Goal: Browse casually

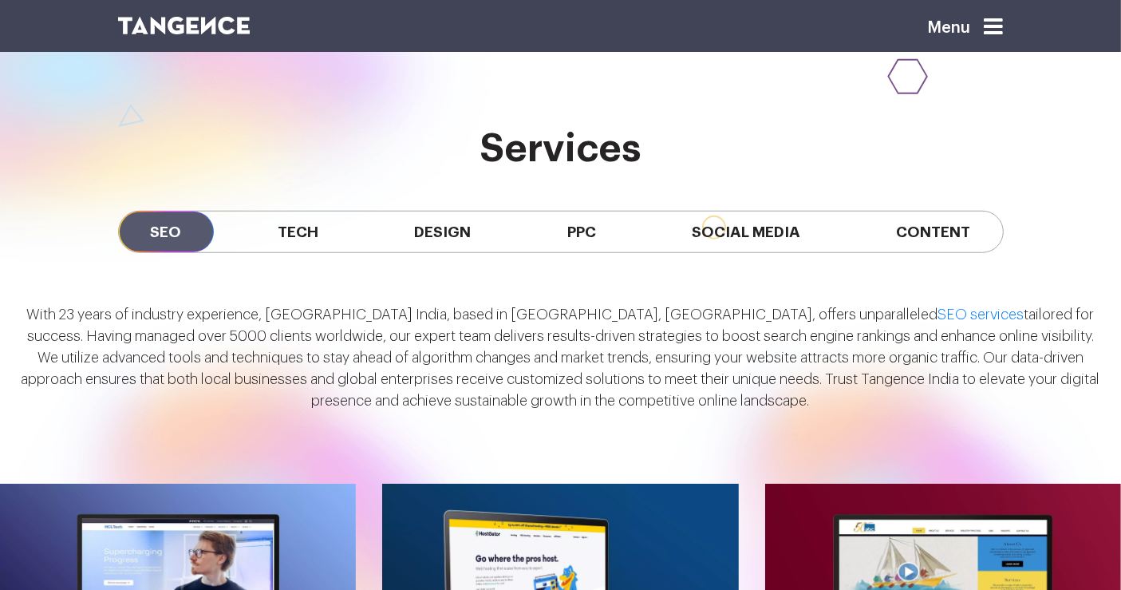
scroll to position [1268, 0]
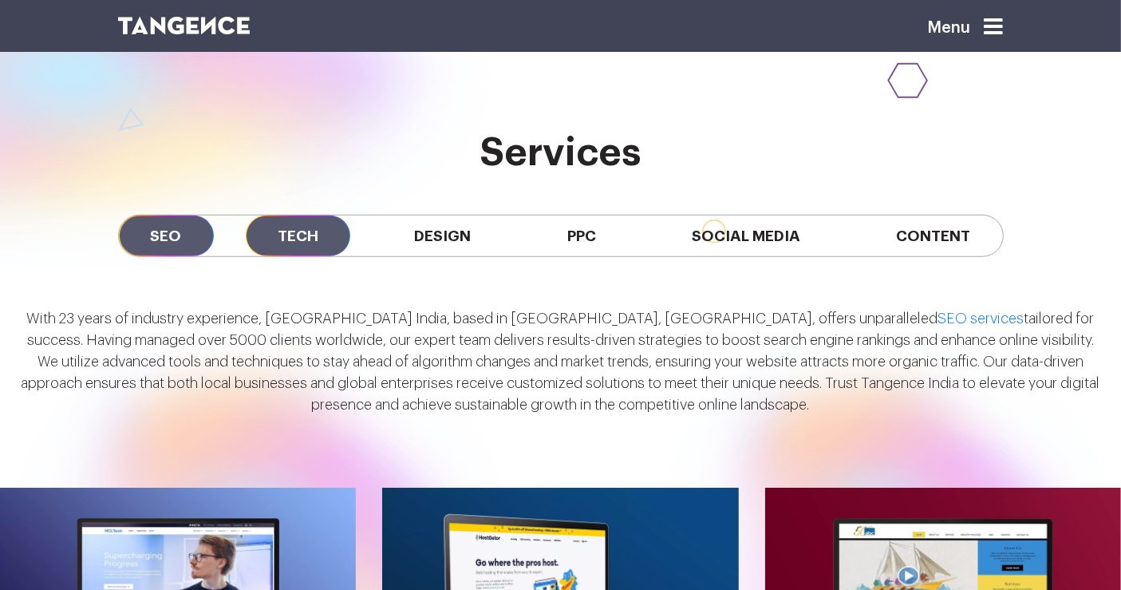
click at [306, 222] on span "Tech" at bounding box center [298, 235] width 105 height 41
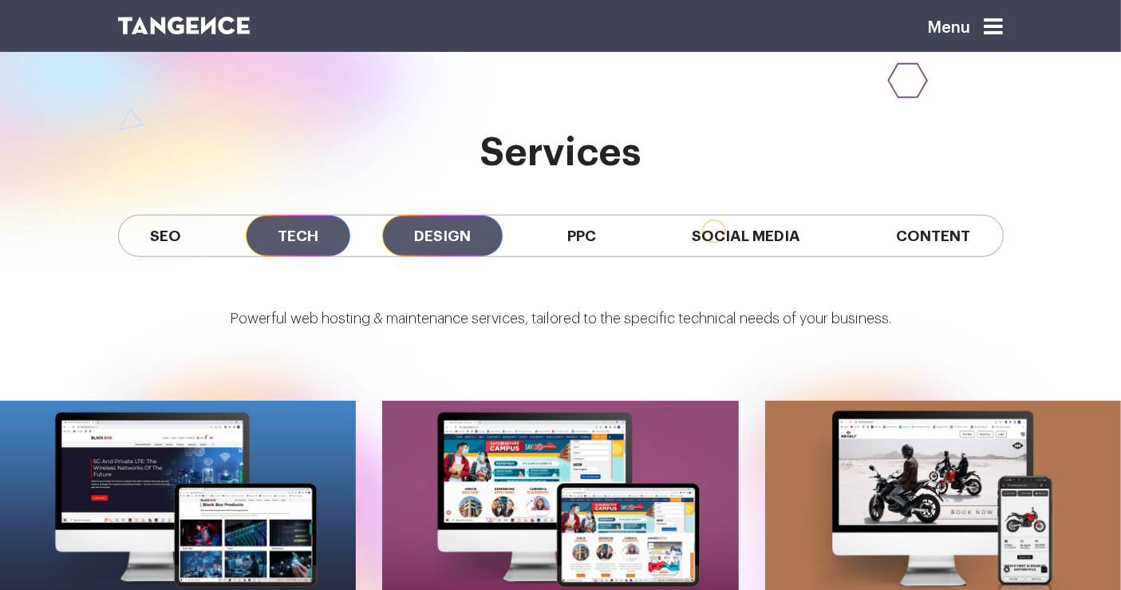
click at [435, 239] on span "Design" at bounding box center [442, 235] width 120 height 41
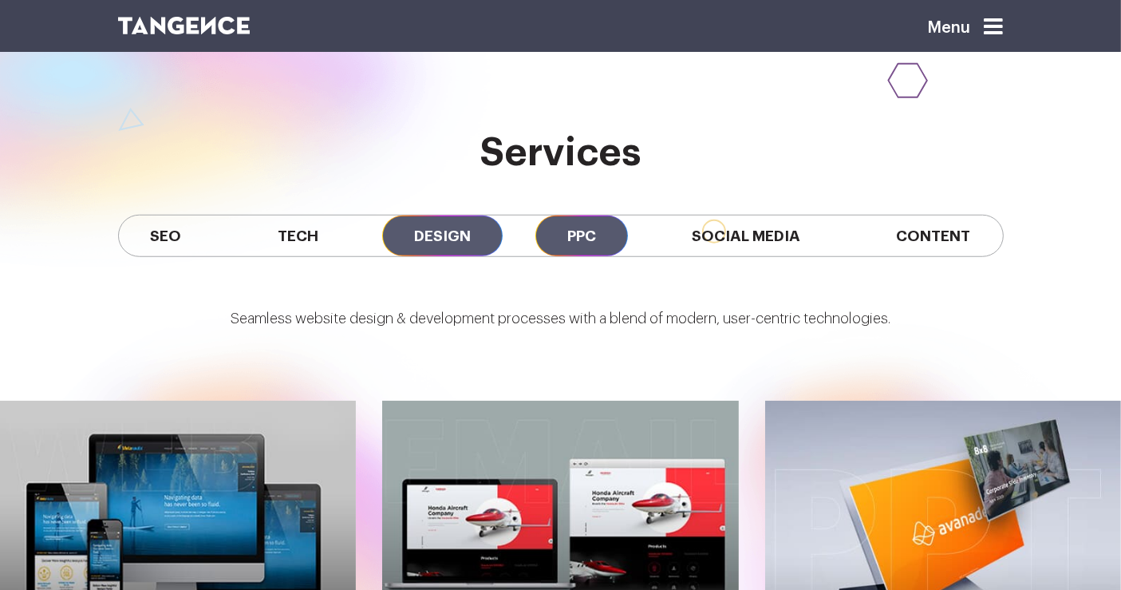
click at [612, 226] on span "PPC" at bounding box center [581, 235] width 93 height 41
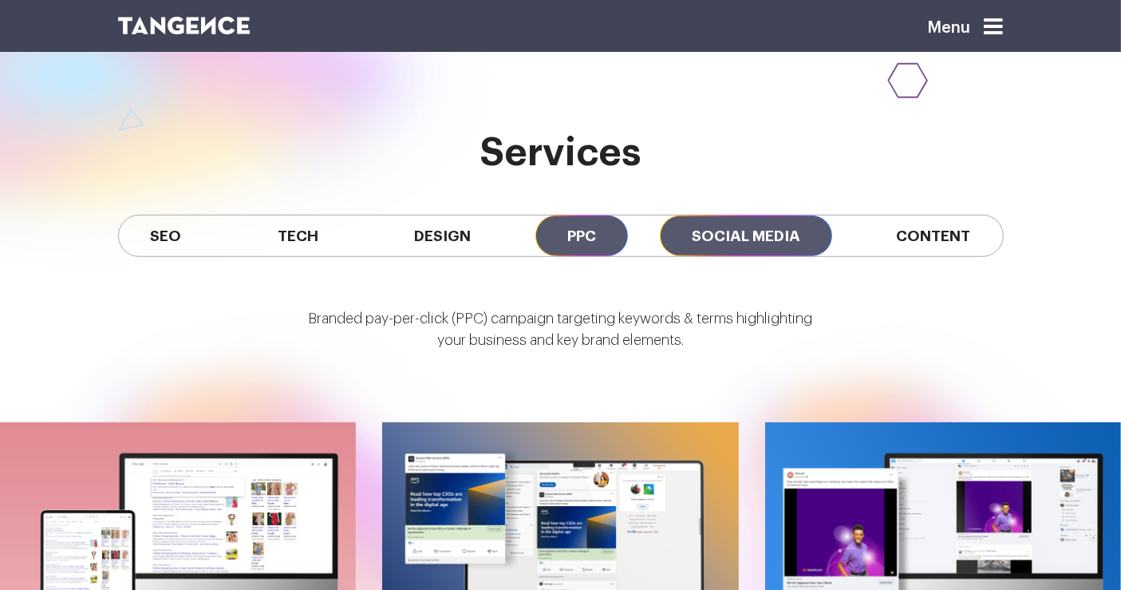
click at [747, 243] on span "Social Media" at bounding box center [746, 235] width 172 height 41
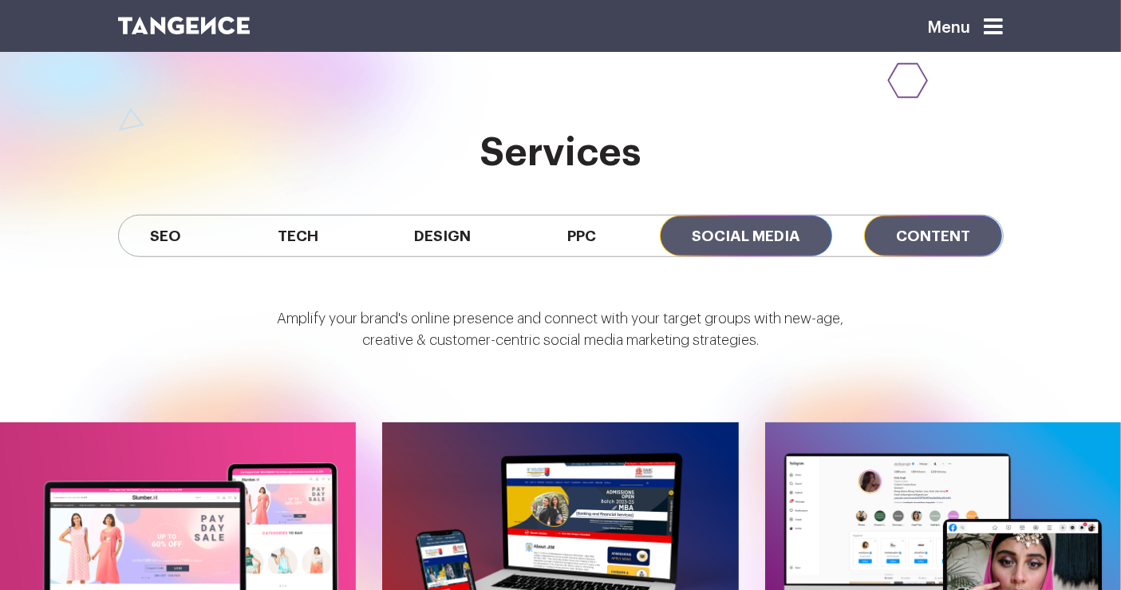
click at [938, 215] on span "Content" at bounding box center [933, 235] width 138 height 41
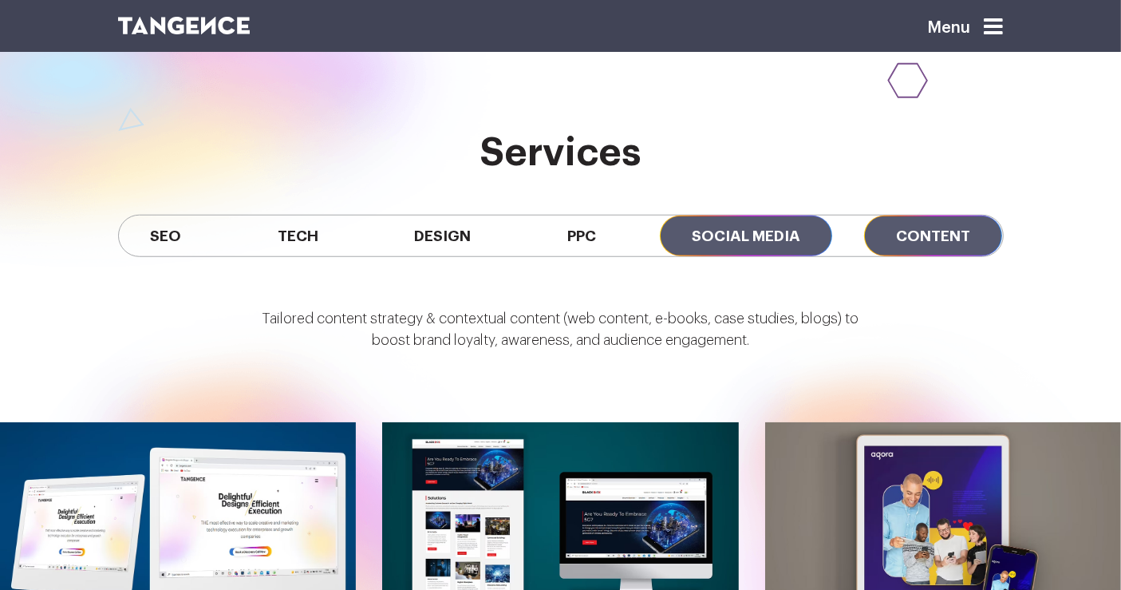
click at [763, 243] on span "Social Media" at bounding box center [746, 235] width 172 height 41
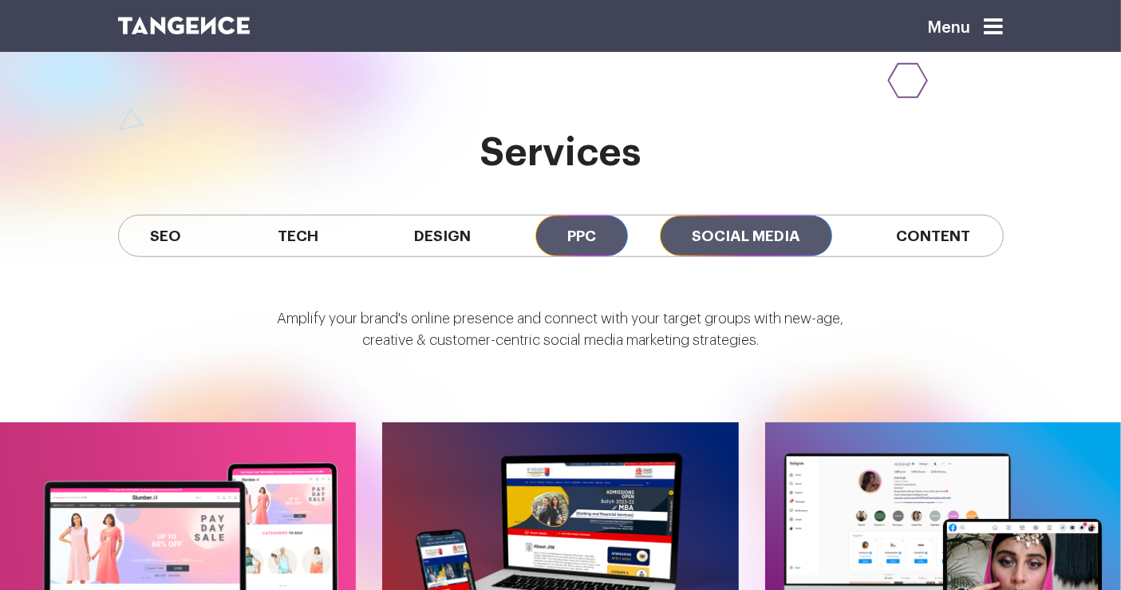
click at [599, 215] on span "PPC" at bounding box center [581, 235] width 93 height 41
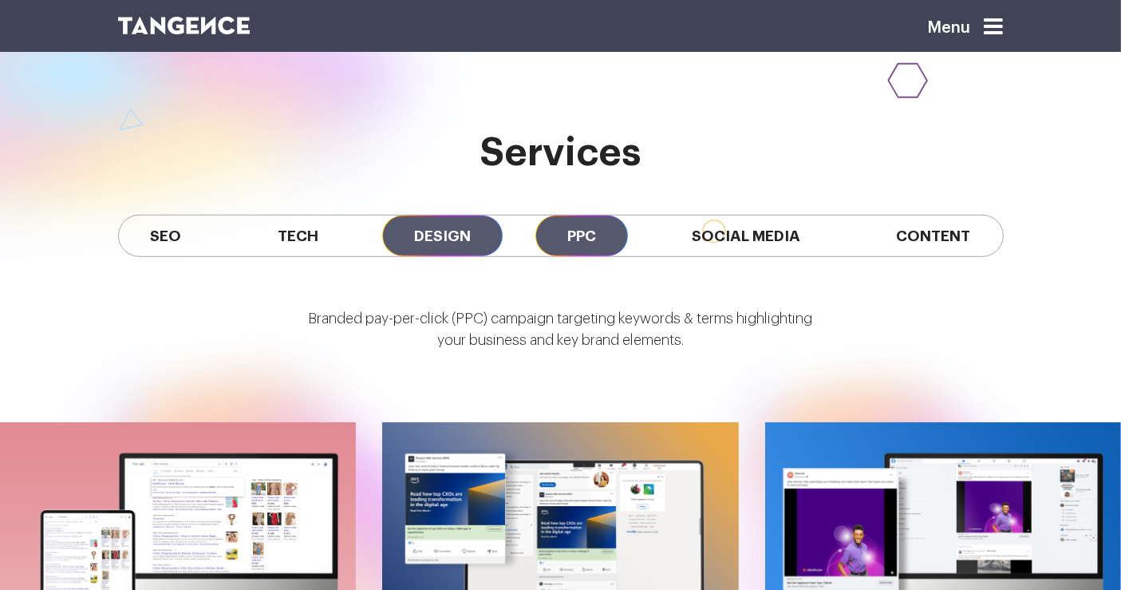
click at [446, 235] on span "Design" at bounding box center [442, 235] width 120 height 41
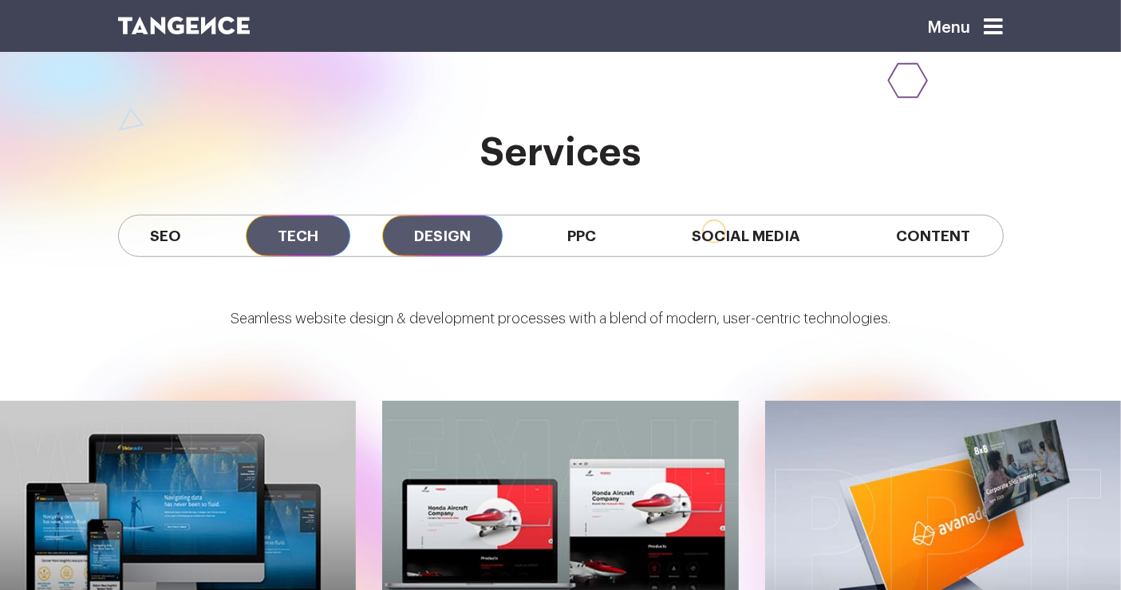
click at [287, 253] on span "Tech" at bounding box center [298, 235] width 105 height 41
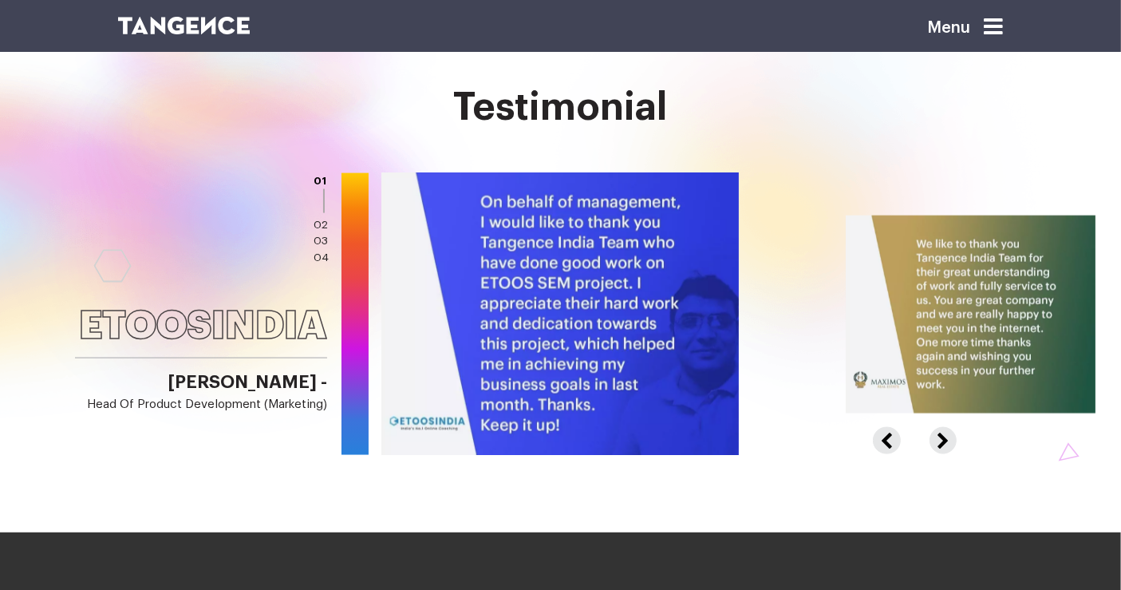
scroll to position [2190, 0]
